Goal: Entertainment & Leisure: Consume media (video, audio)

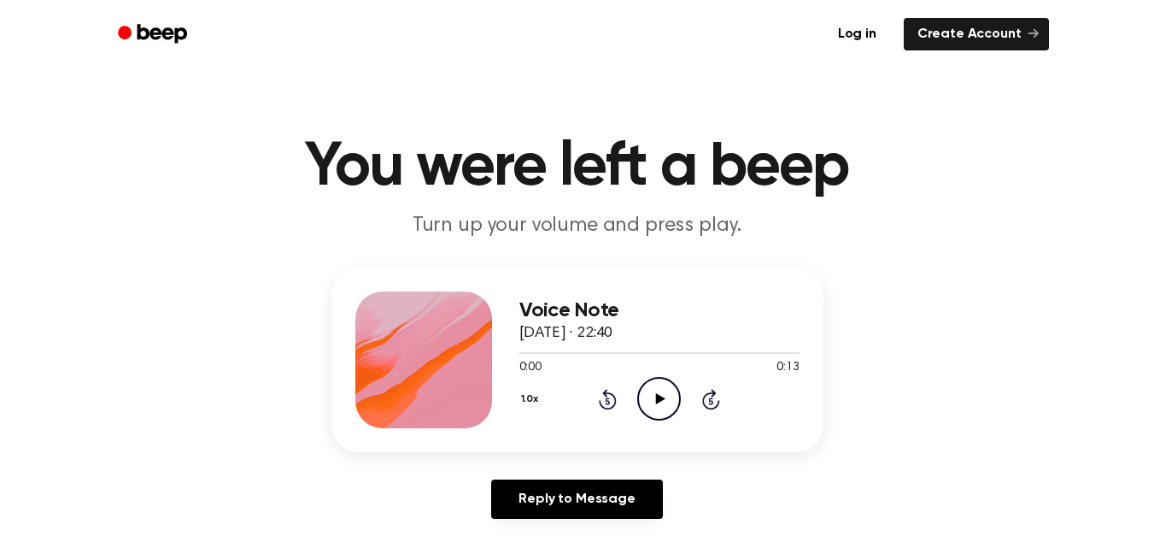
click at [657, 404] on icon "Play Audio" at bounding box center [659, 399] width 44 height 44
click at [660, 385] on icon "Play Audio" at bounding box center [659, 399] width 44 height 44
click at [653, 396] on icon "Play Audio" at bounding box center [659, 399] width 44 height 44
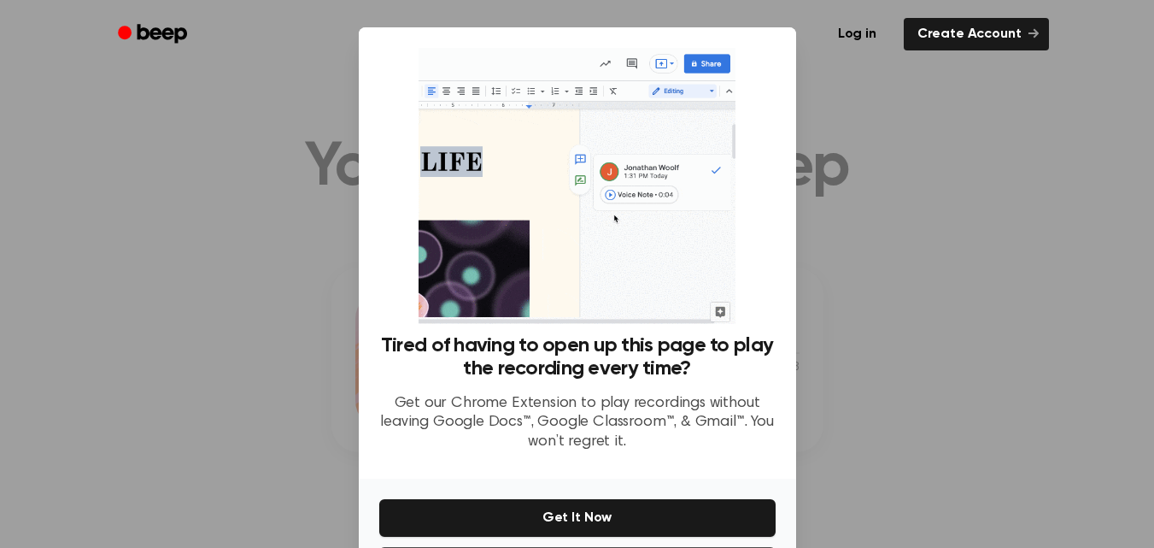
click at [882, 222] on div at bounding box center [577, 274] width 1154 height 548
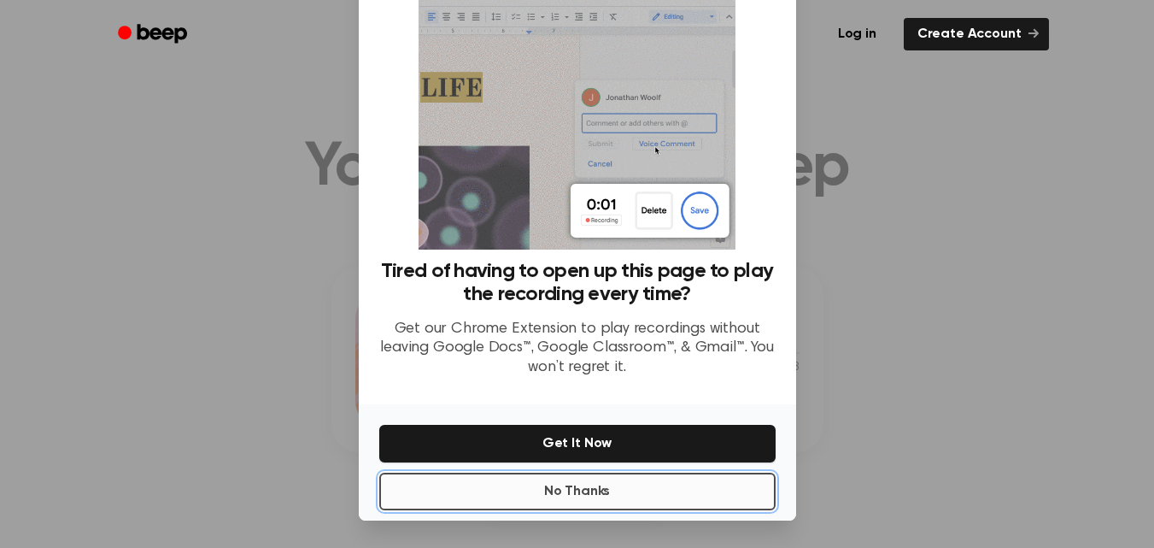
click at [571, 481] on button "No Thanks" at bounding box center [577, 491] width 396 height 38
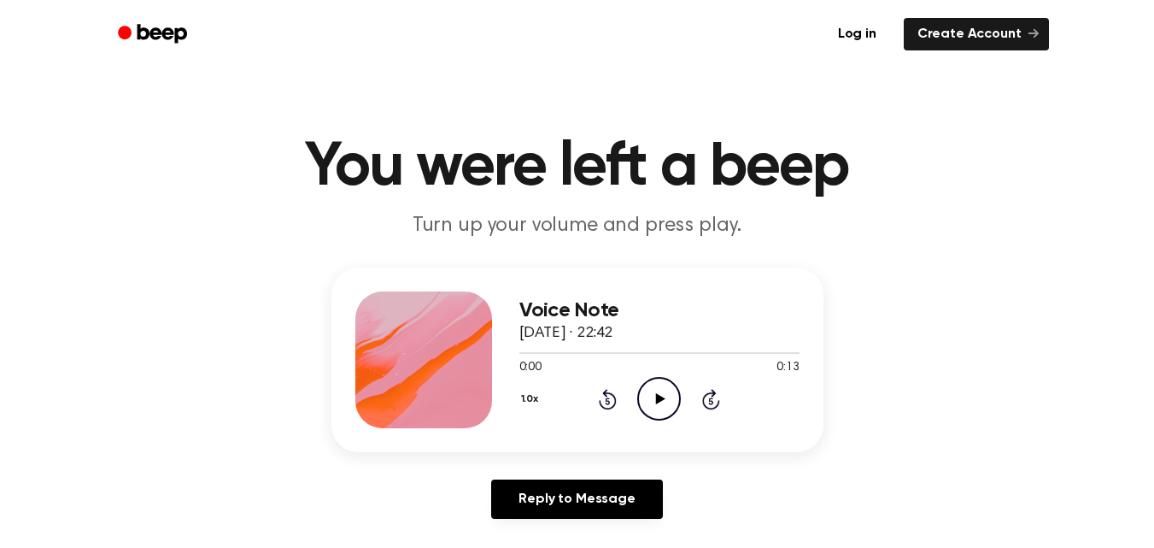
click at [659, 390] on icon "Play Audio" at bounding box center [659, 399] width 44 height 44
click at [655, 390] on icon "Play Audio" at bounding box center [659, 399] width 44 height 44
click at [653, 398] on icon "Play Audio" at bounding box center [659, 399] width 44 height 44
